Goal: Information Seeking & Learning: Learn about a topic

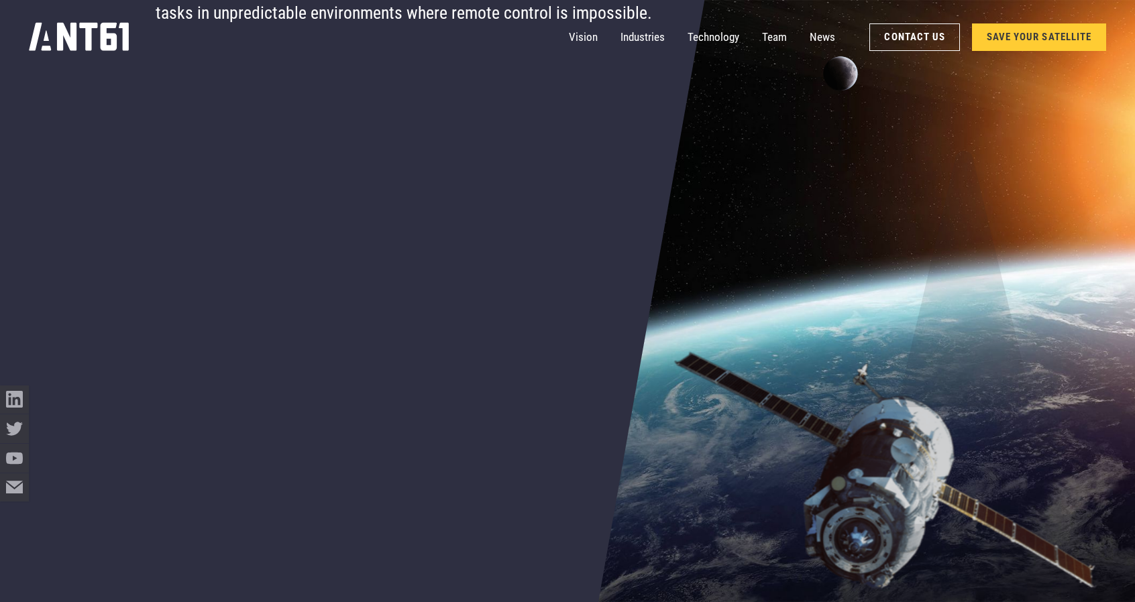
scroll to position [536, 0]
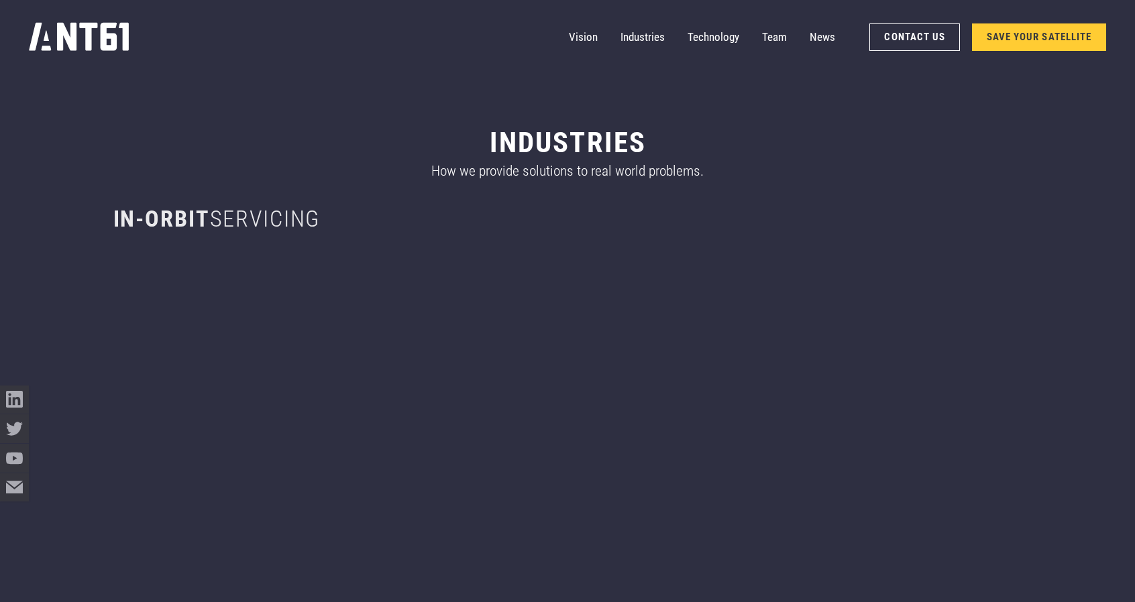
click at [1004, 36] on link "SAVE YOUR SATELLITE" at bounding box center [1039, 36] width 135 height 27
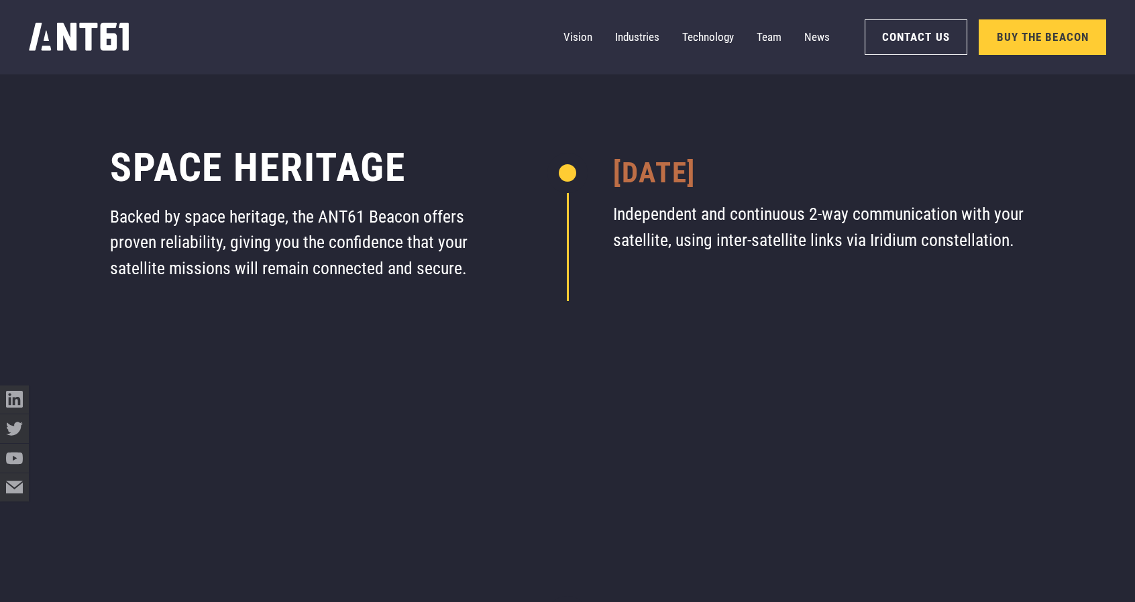
scroll to position [7661, 0]
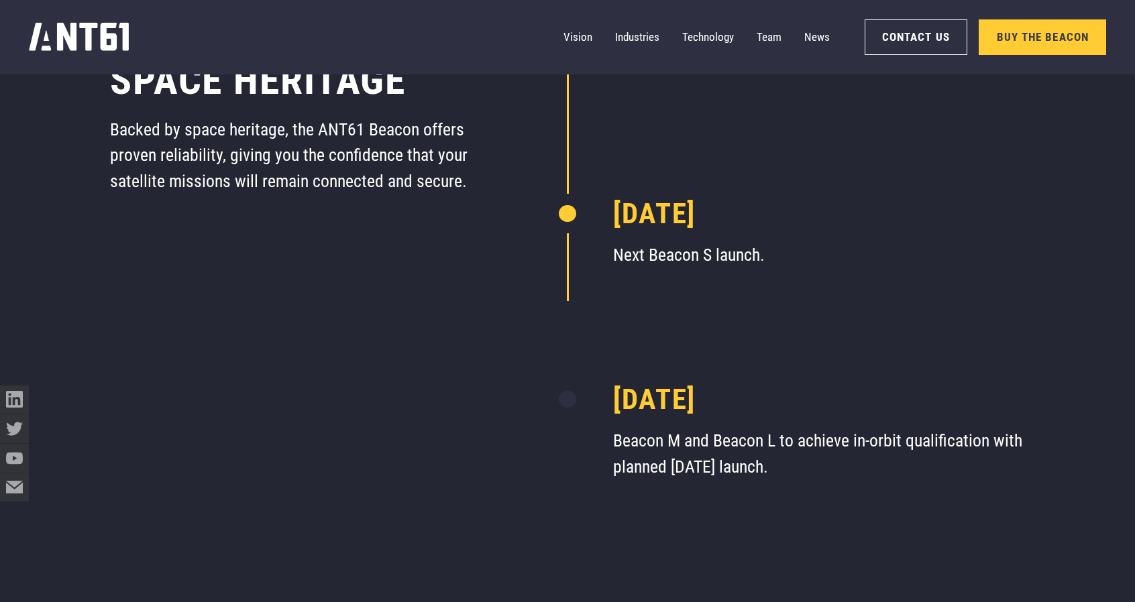
drag, startPoint x: 642, startPoint y: 219, endPoint x: 868, endPoint y: 224, distance: 225.4
click at [868, 224] on h4 "[DATE]" at bounding box center [819, 213] width 412 height 34
drag, startPoint x: 620, startPoint y: 214, endPoint x: 856, endPoint y: 221, distance: 236.1
click at [856, 221] on h4 "[DATE]" at bounding box center [819, 213] width 412 height 34
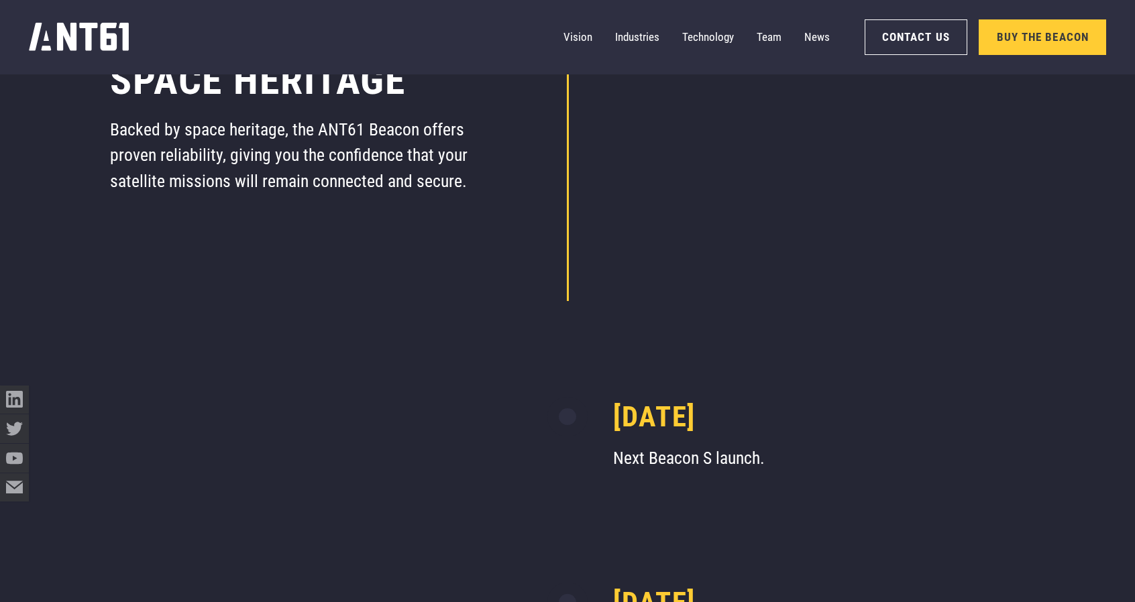
scroll to position [7161, 0]
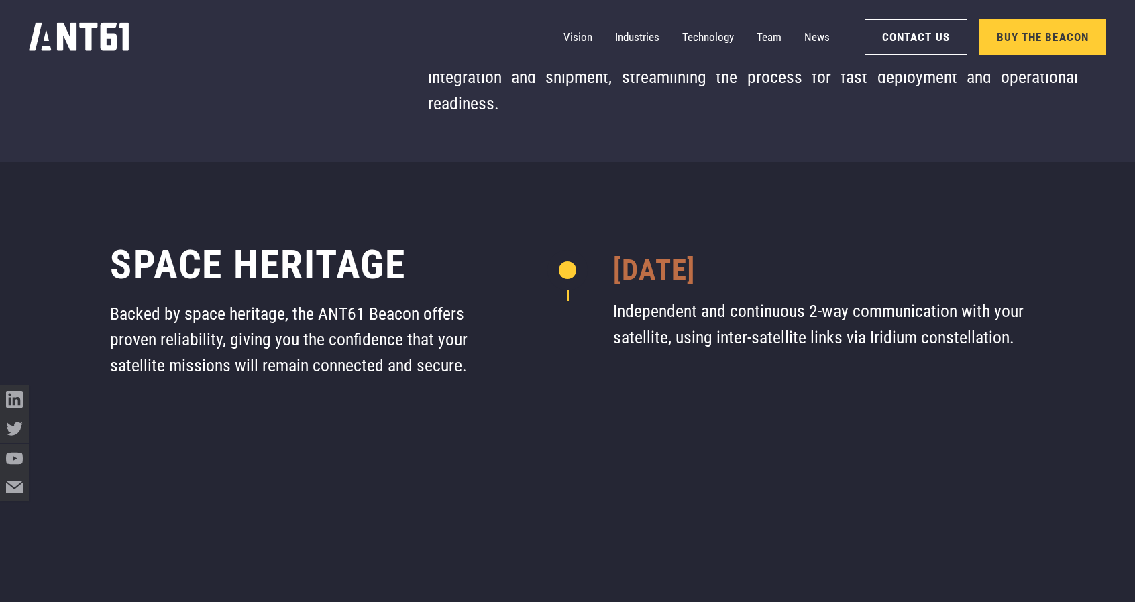
click at [385, 221] on div at bounding box center [567, 202] width 915 height 80
click at [264, 286] on h3 "space heritage" at bounding box center [293, 265] width 366 height 48
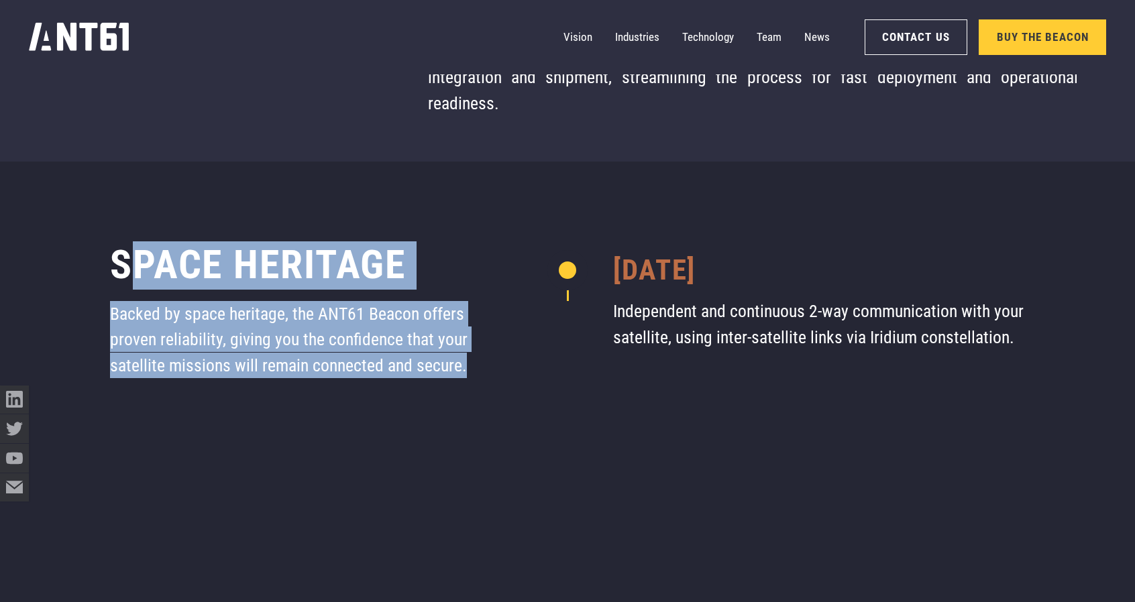
drag, startPoint x: 135, startPoint y: 264, endPoint x: 549, endPoint y: 321, distance: 417.0
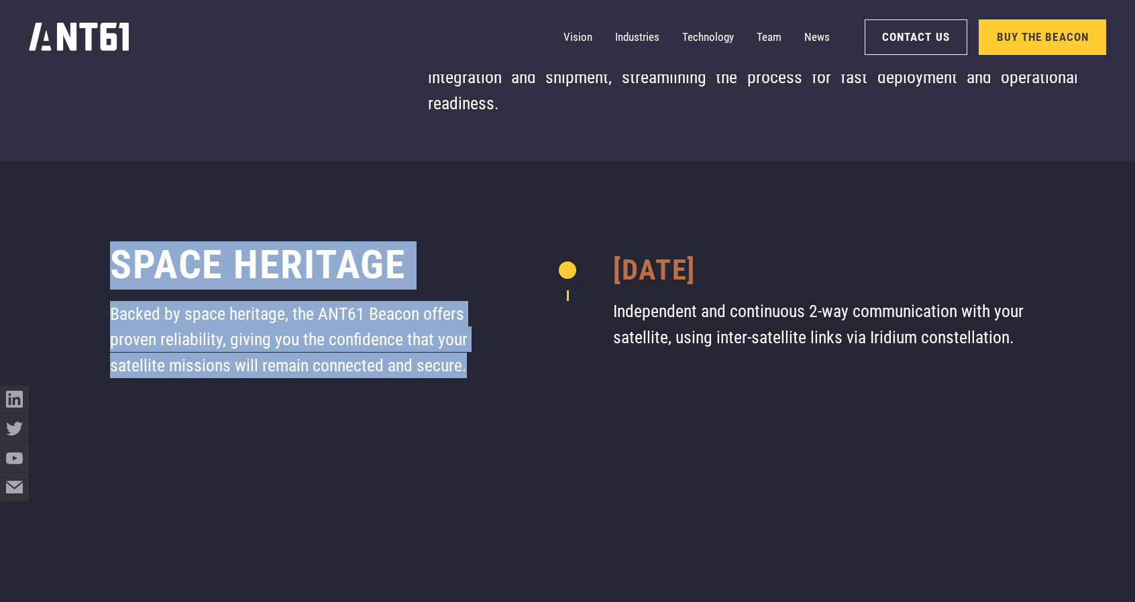
drag, startPoint x: 102, startPoint y: 262, endPoint x: 491, endPoint y: 360, distance: 401.1
